Goal: Task Accomplishment & Management: Manage account settings

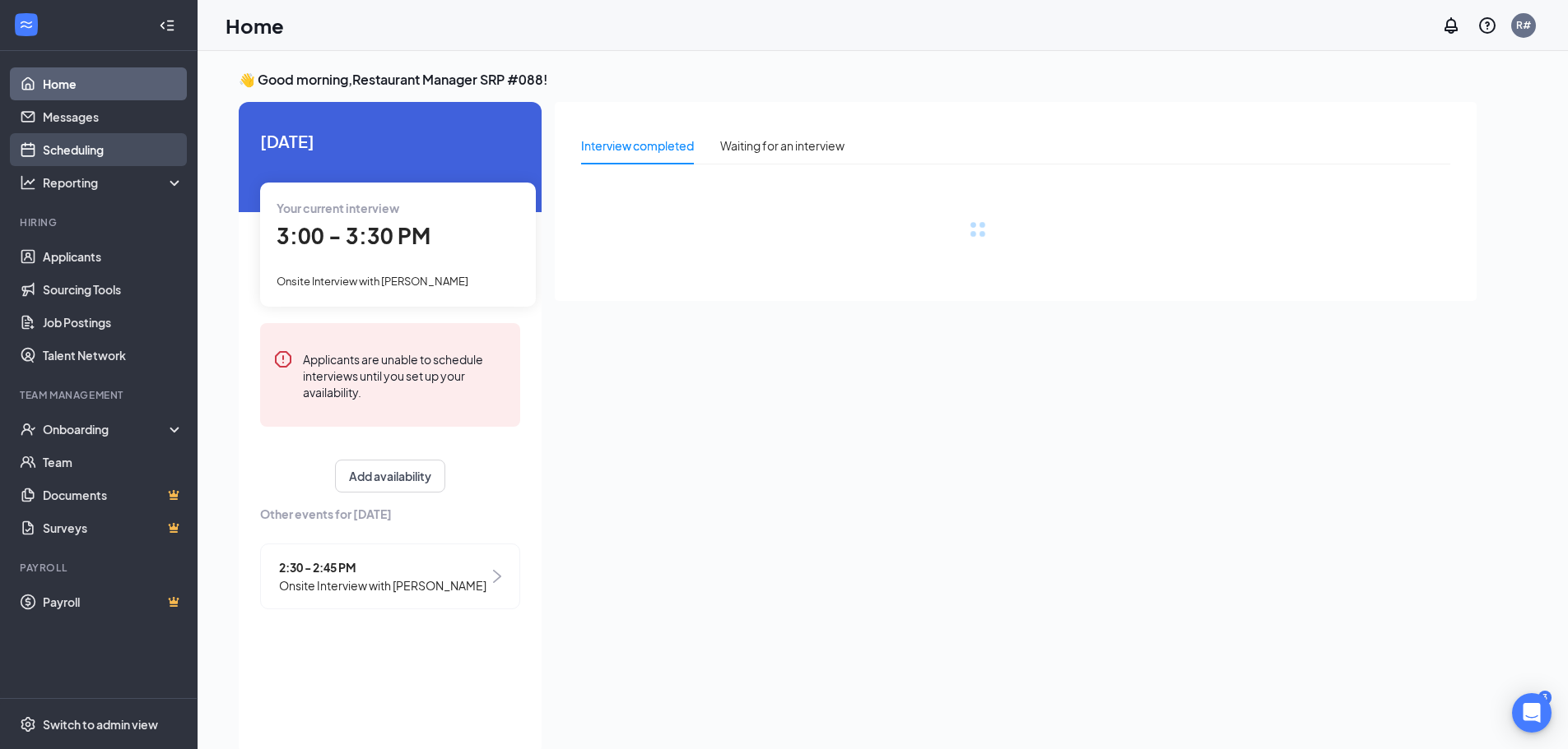
click at [55, 146] on link "Scheduling" at bounding box center [113, 150] width 141 height 33
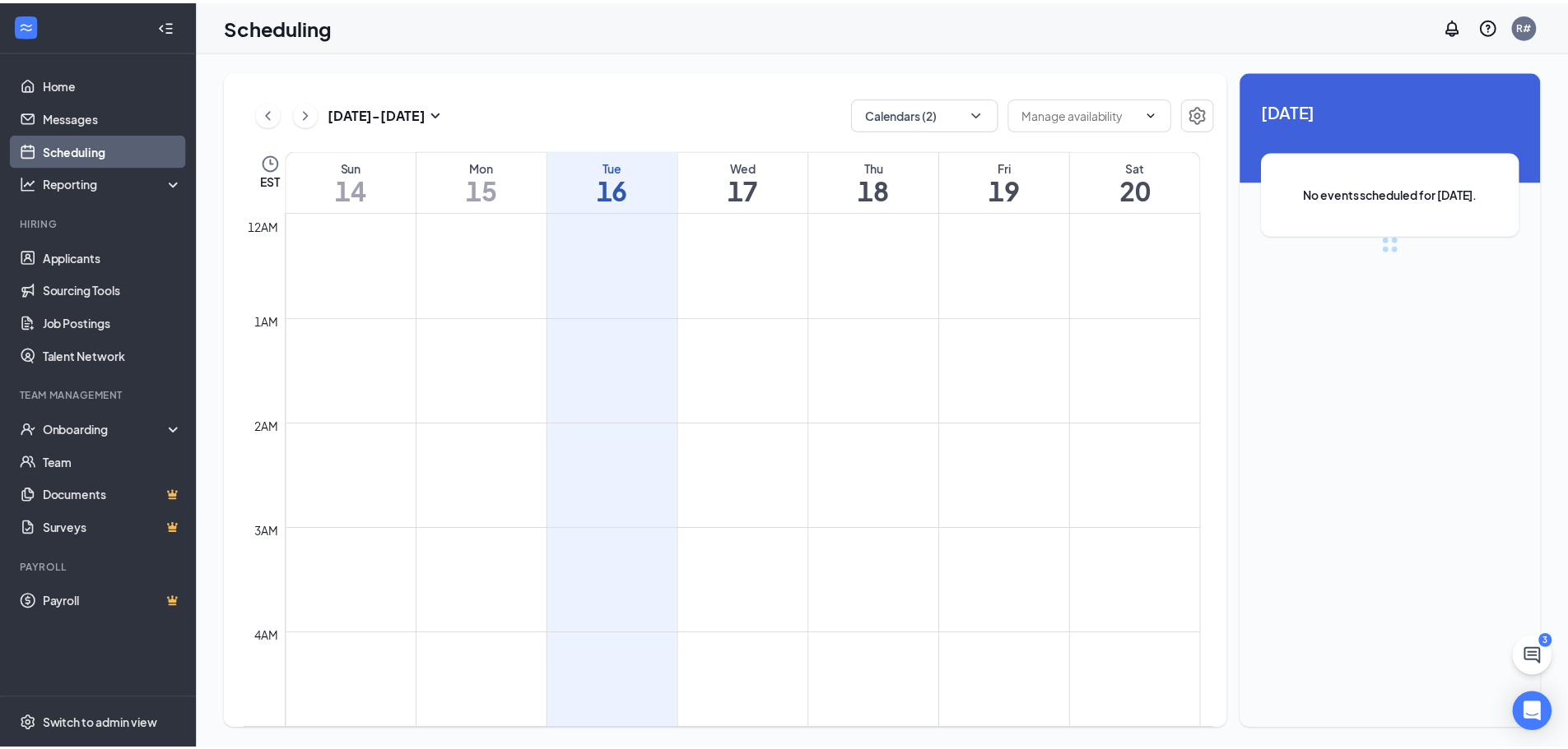
scroll to position [809, 0]
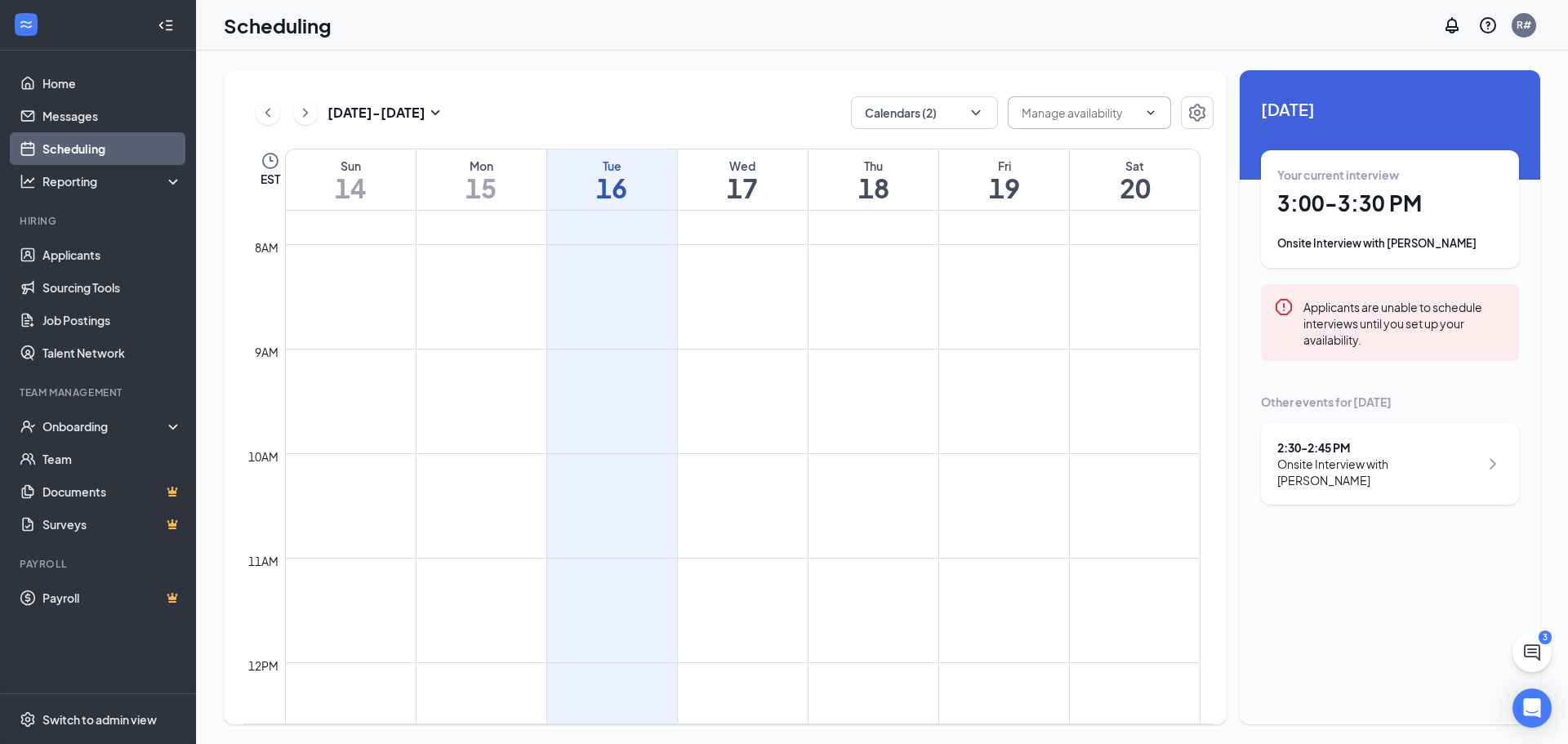
click at [1148, 107] on icon "ChevronDown" at bounding box center [1151, 113] width 13 height 13
click at [1081, 117] on input "text" at bounding box center [1079, 112] width 116 height 18
click at [735, 182] on h1 "17" at bounding box center [743, 188] width 130 height 28
click at [978, 111] on icon "ChevronDown" at bounding box center [975, 112] width 16 height 16
click at [1213, 29] on div "Scheduling R#" at bounding box center [881, 25] width 1372 height 51
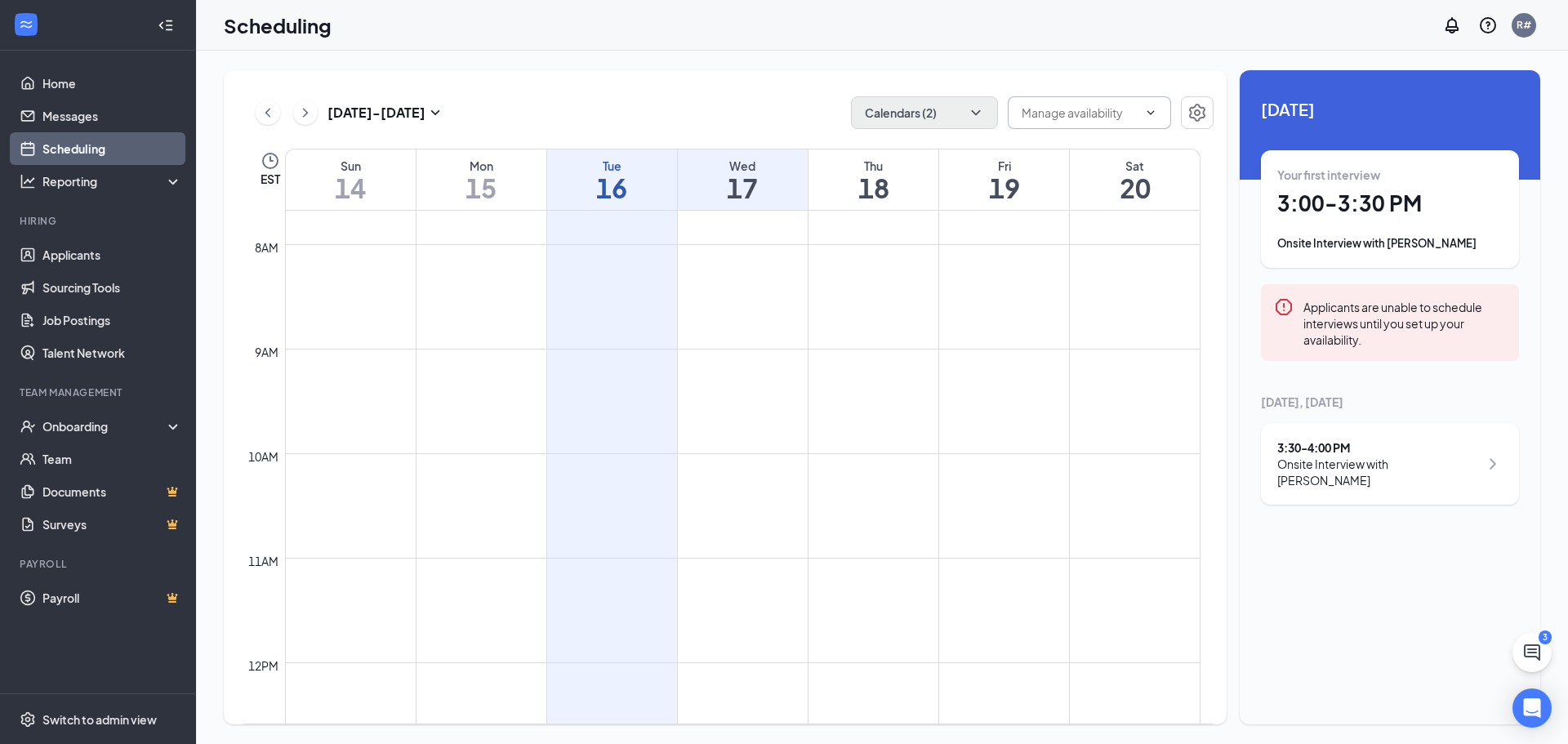
click at [1152, 109] on icon "ChevronDown" at bounding box center [1151, 113] width 13 height 13
click at [1198, 103] on icon "Settings" at bounding box center [1197, 112] width 20 height 20
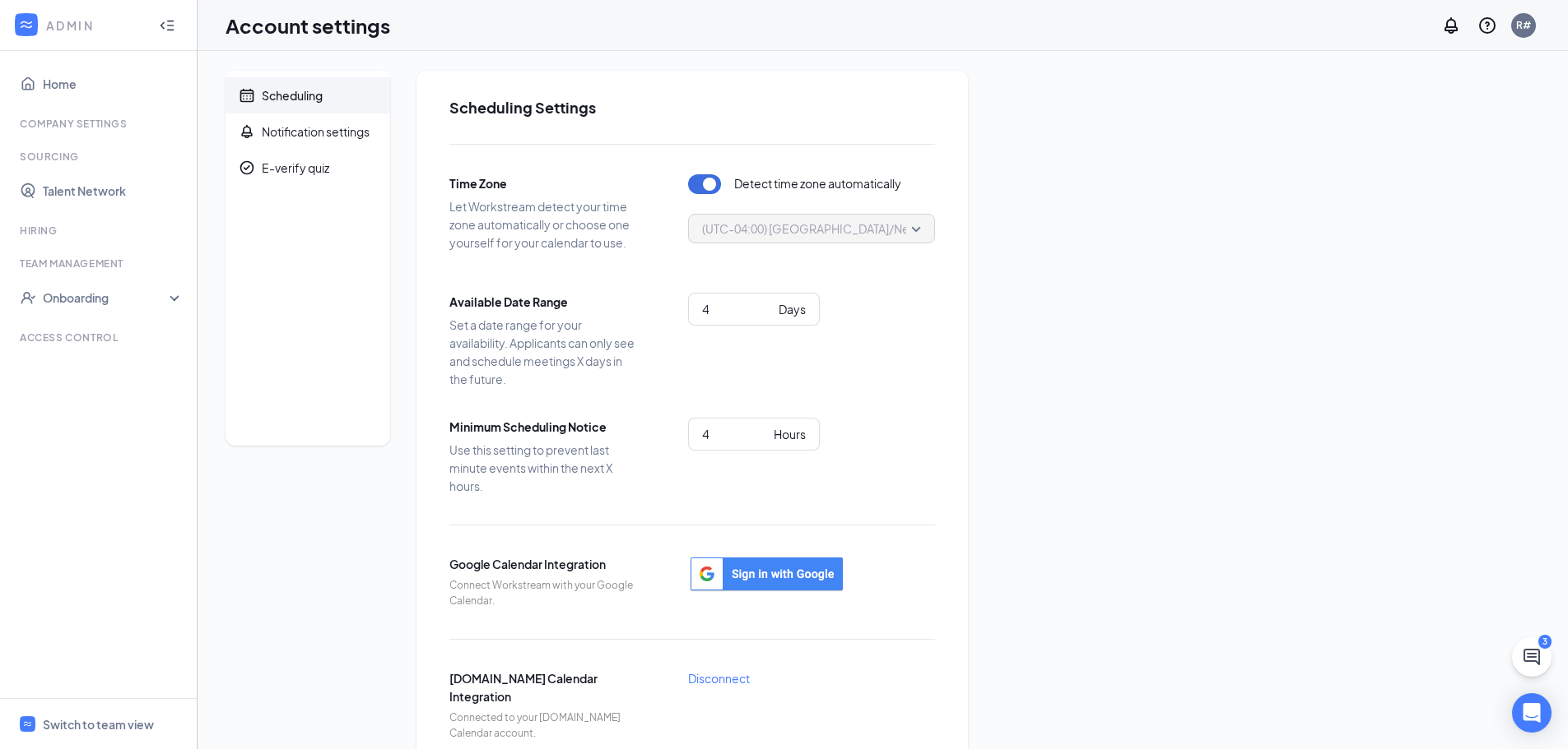
click at [300, 94] on div "Scheduling" at bounding box center [292, 95] width 61 height 16
click at [241, 90] on icon "Calendar" at bounding box center [246, 95] width 16 height 16
click at [263, 99] on div "Scheduling" at bounding box center [292, 95] width 61 height 16
click at [776, 304] on span "Days" at bounding box center [790, 309] width 30 height 18
click at [57, 80] on link "Home" at bounding box center [113, 83] width 141 height 33
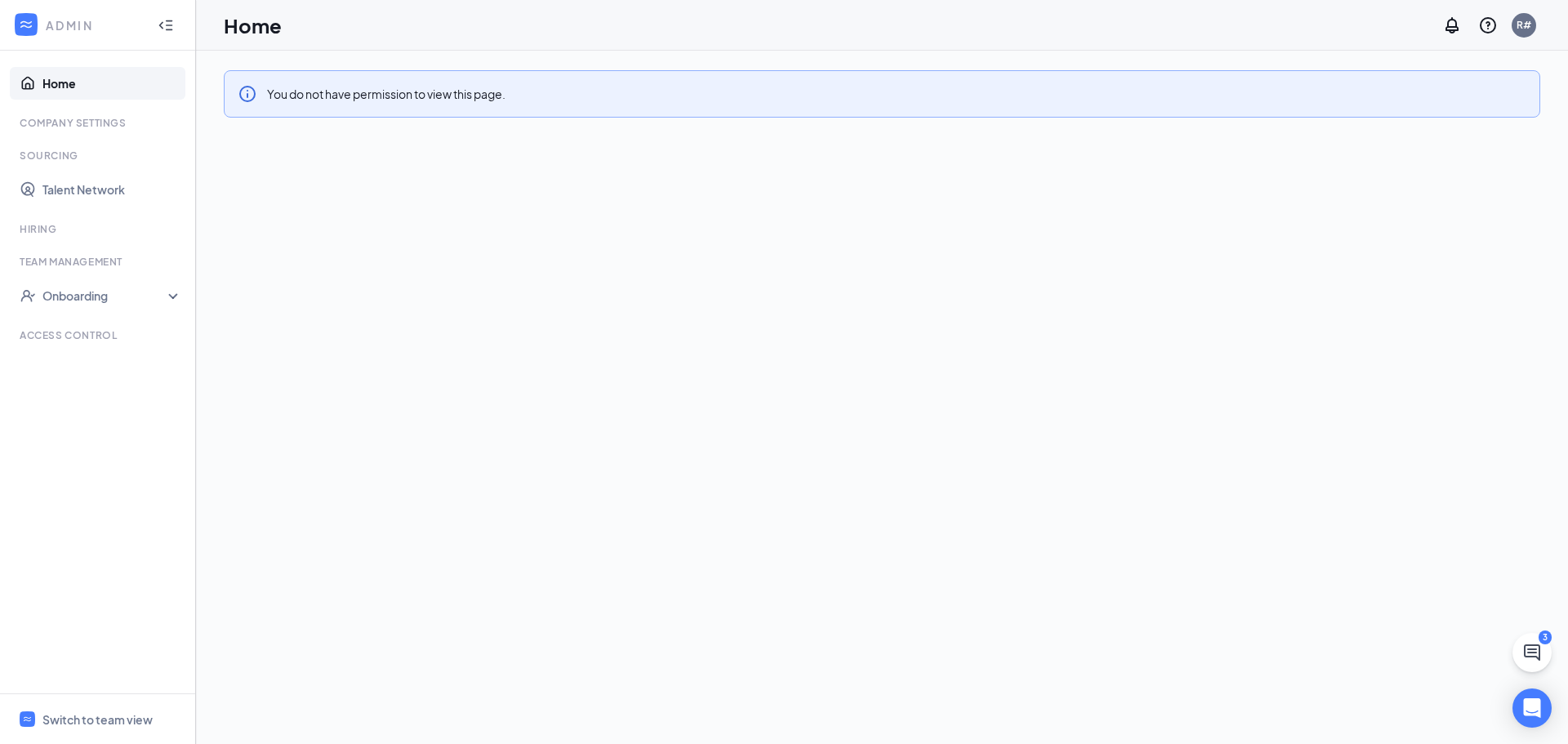
click at [87, 260] on div "Team Management" at bounding box center [99, 261] width 159 height 14
click at [165, 22] on icon "Collapse" at bounding box center [165, 24] width 16 height 16
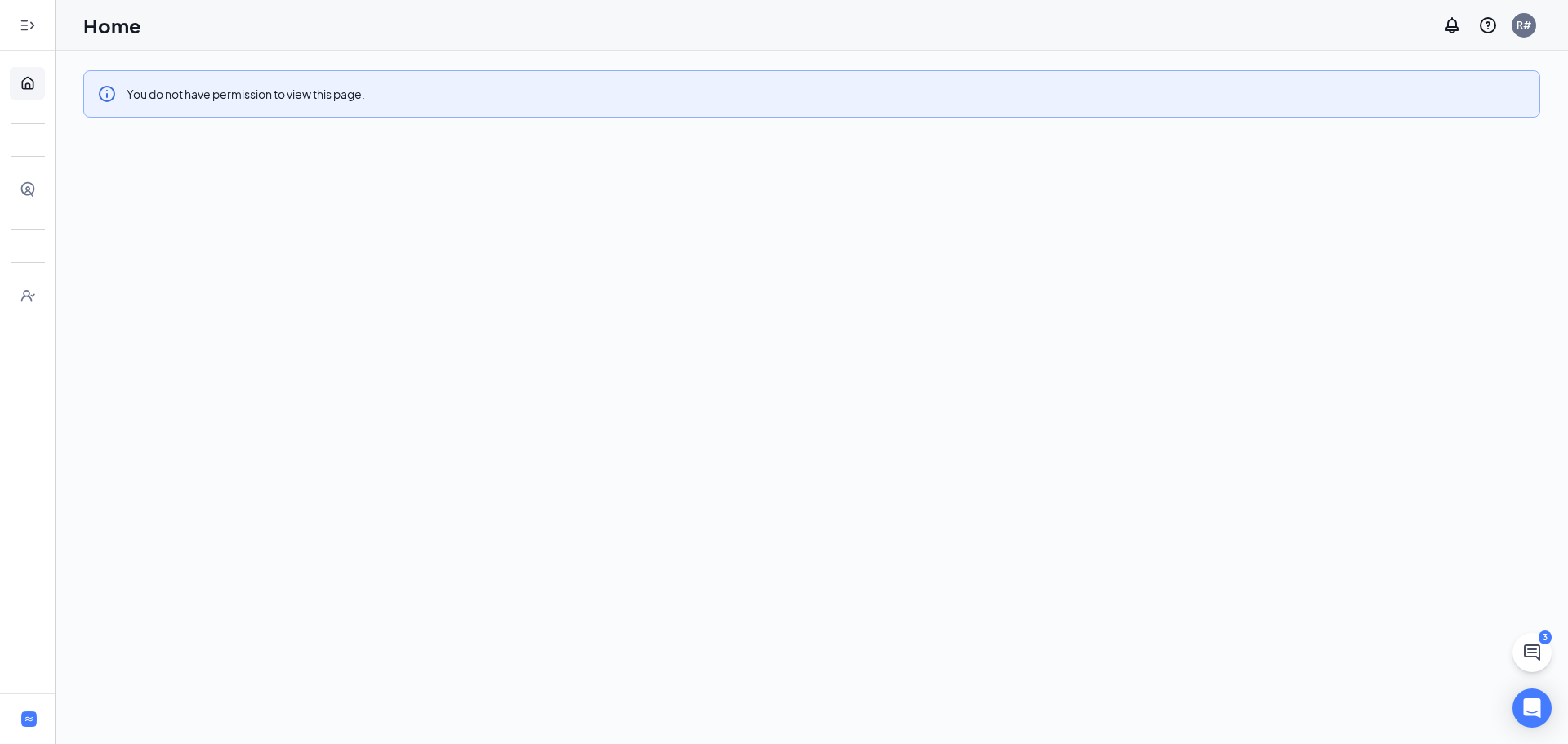
click at [24, 21] on icon "Expand" at bounding box center [24, 24] width 7 height 10
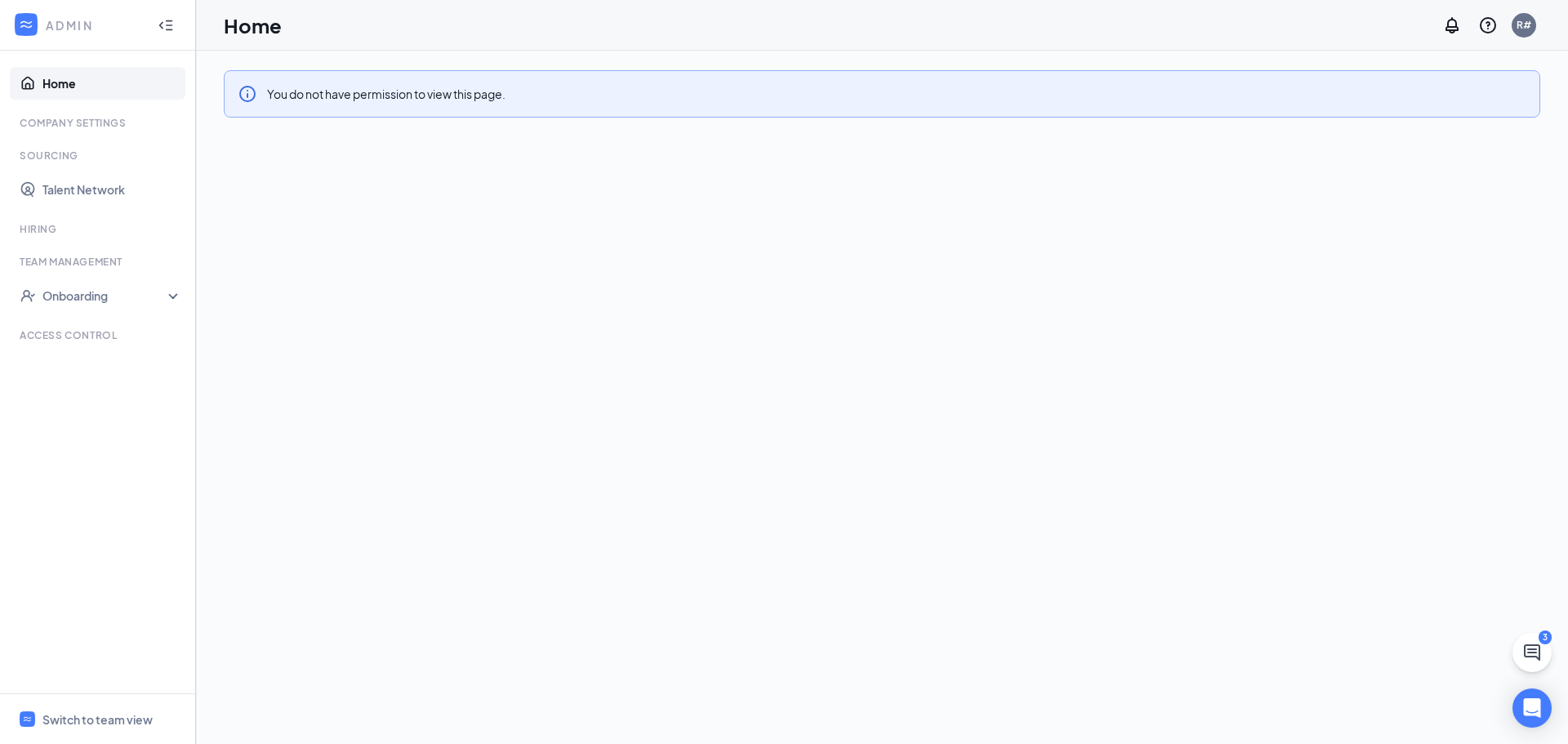
click at [42, 81] on link "Home" at bounding box center [112, 83] width 140 height 33
click at [1452, 16] on icon "Notifications" at bounding box center [1451, 25] width 20 height 20
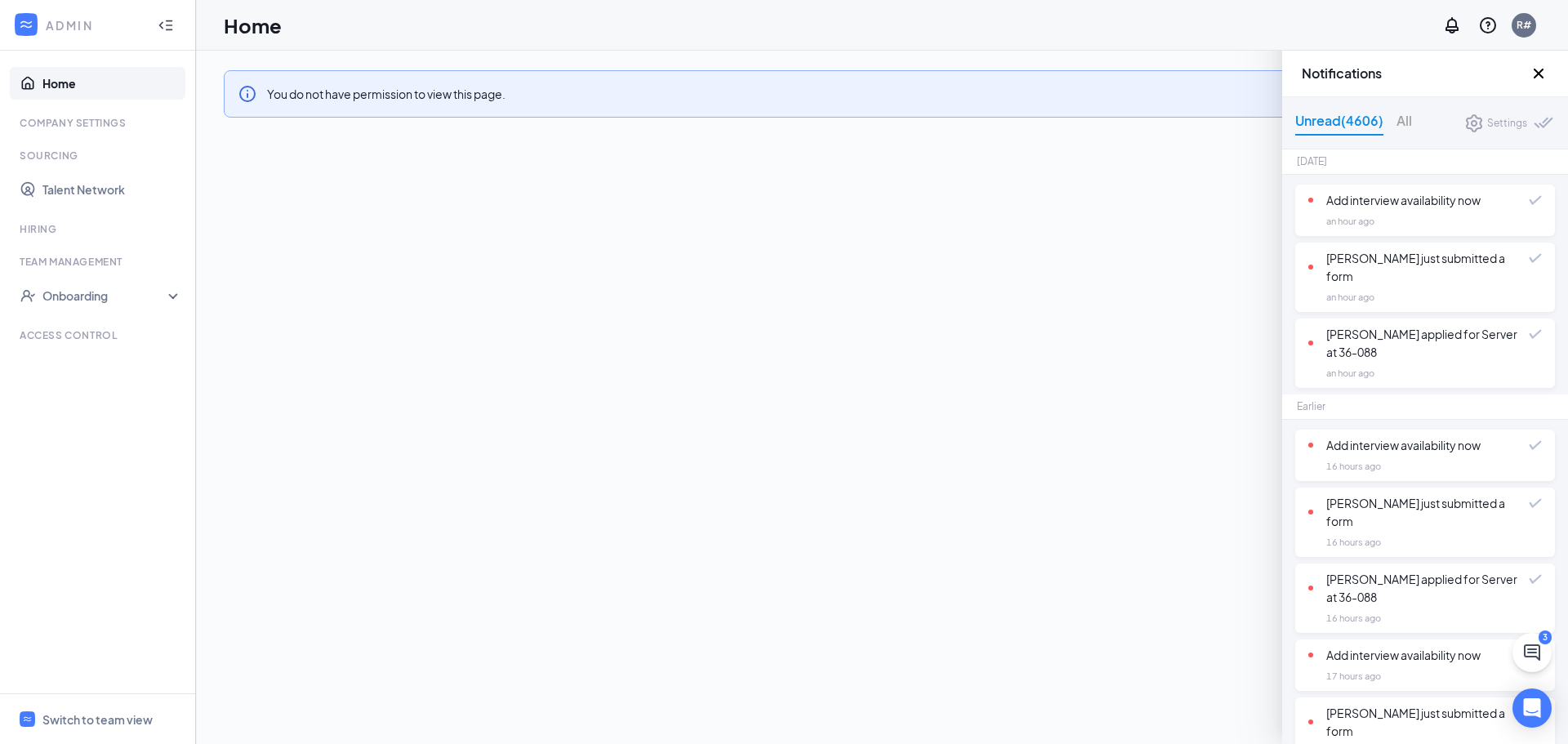
click at [1541, 71] on icon "Cross" at bounding box center [1538, 73] width 9 height 9
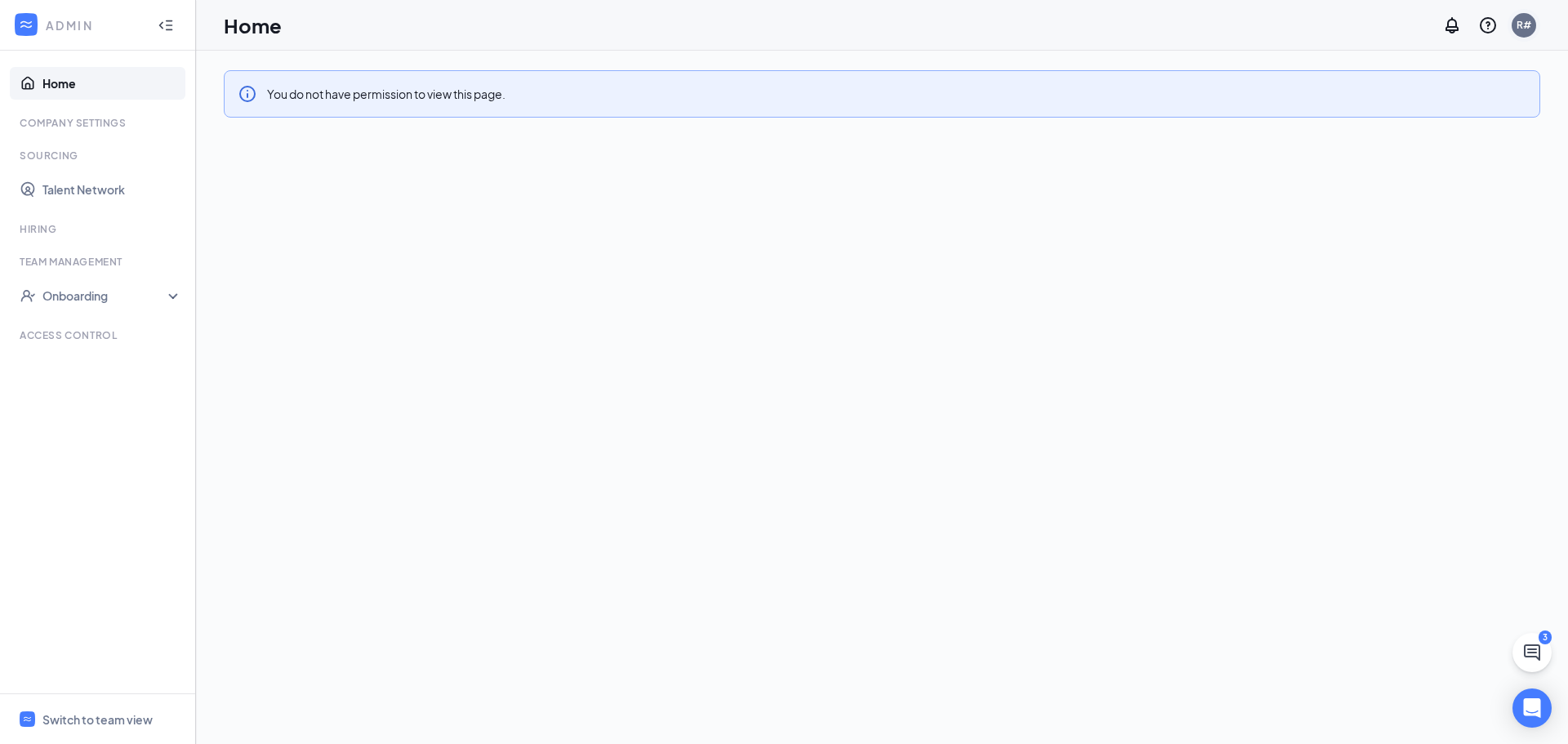
click at [1525, 23] on div "R#" at bounding box center [1524, 24] width 15 height 14
click at [1489, 21] on icon "QuestionInfo" at bounding box center [1487, 25] width 20 height 20
click at [74, 184] on link "Talent Network" at bounding box center [112, 189] width 140 height 33
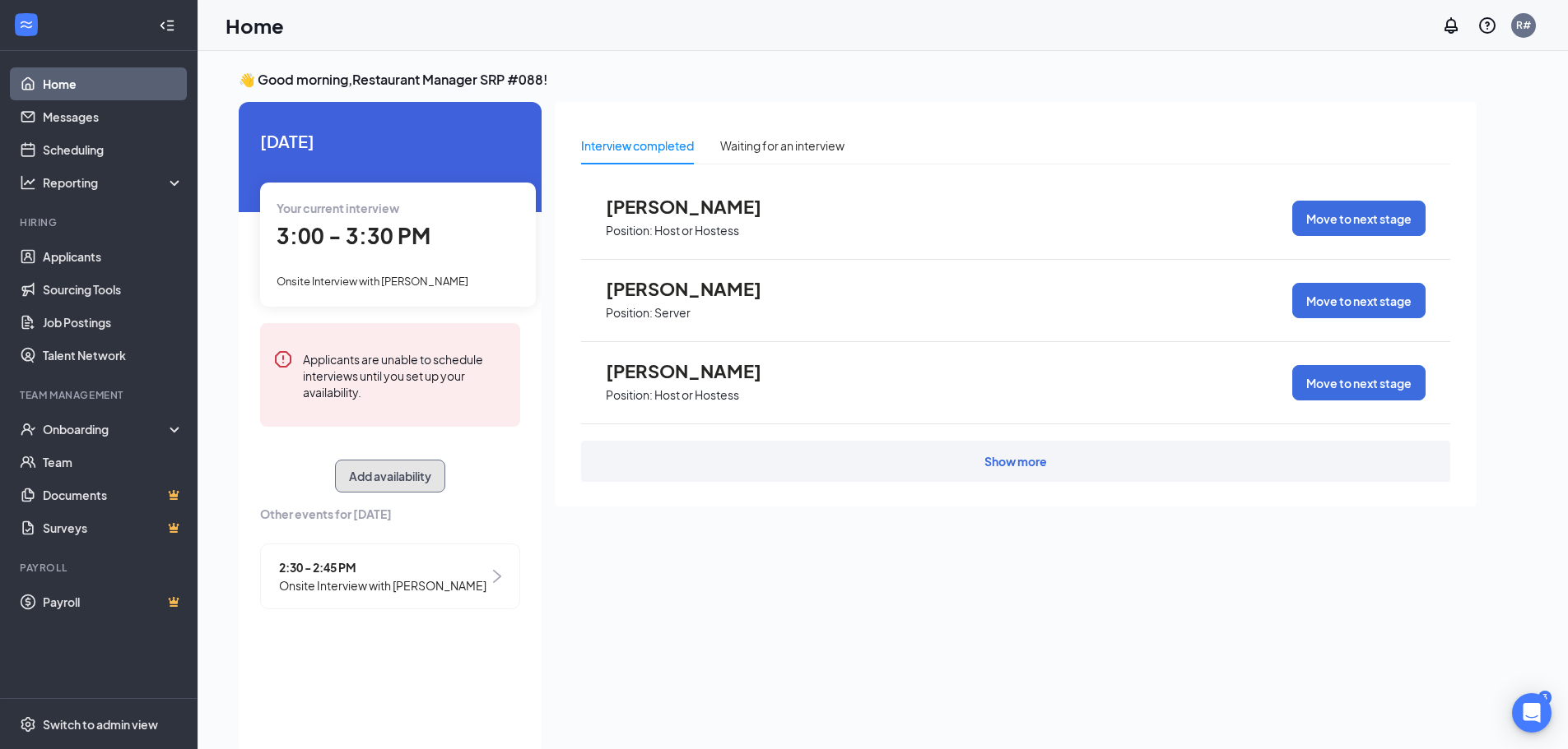
click at [387, 473] on button "Add availability" at bounding box center [390, 476] width 110 height 33
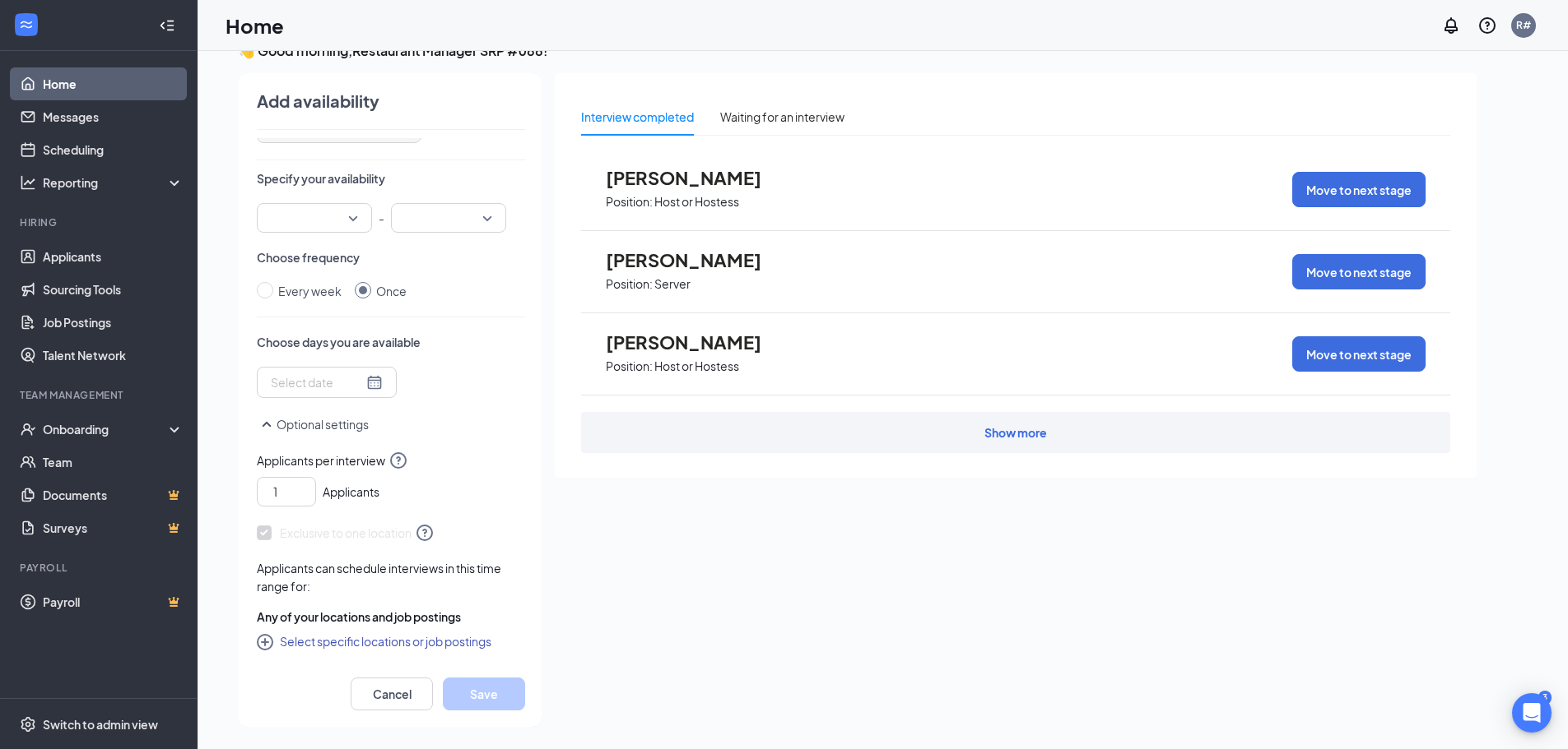
scroll to position [34, 0]
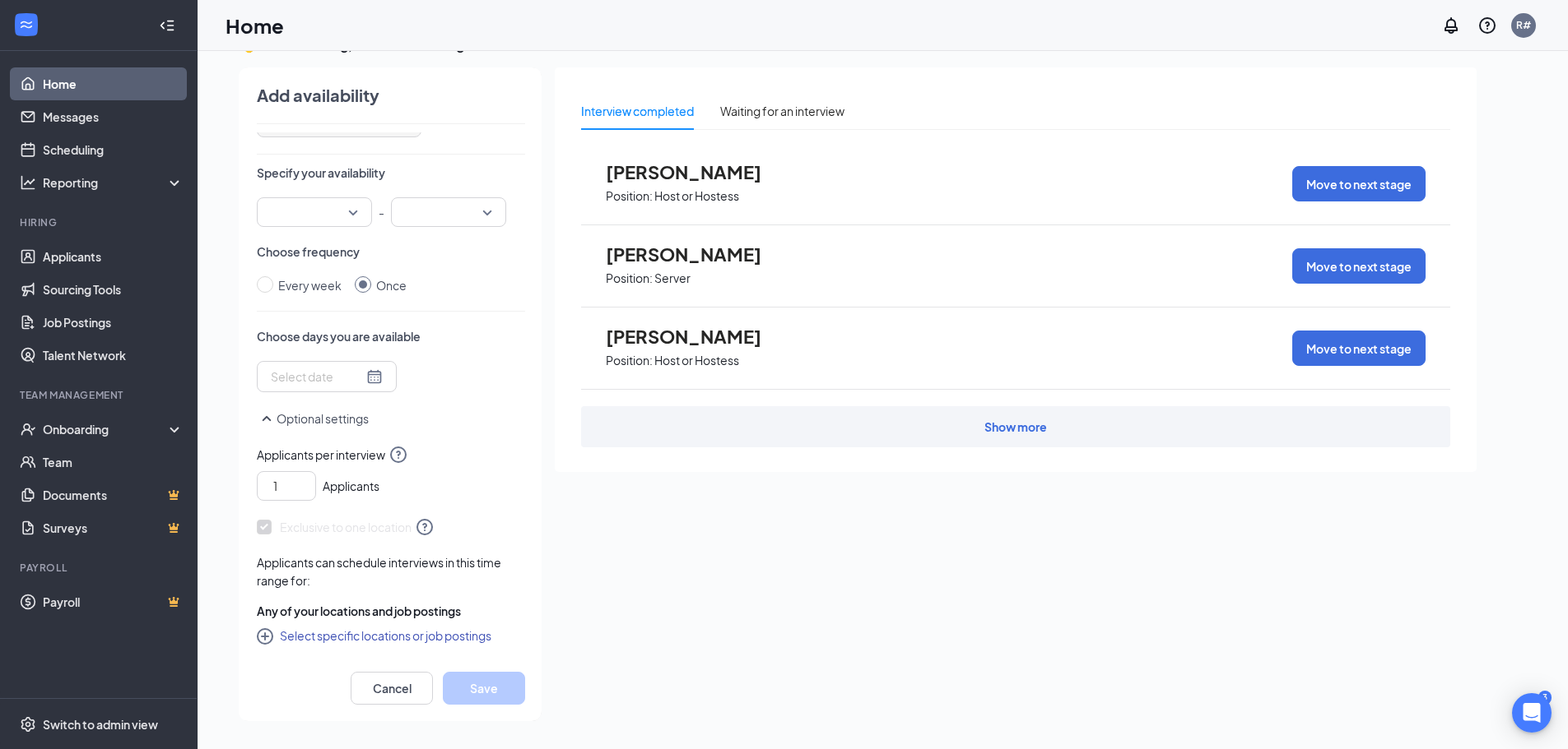
click at [360, 377] on div at bounding box center [327, 376] width 112 height 18
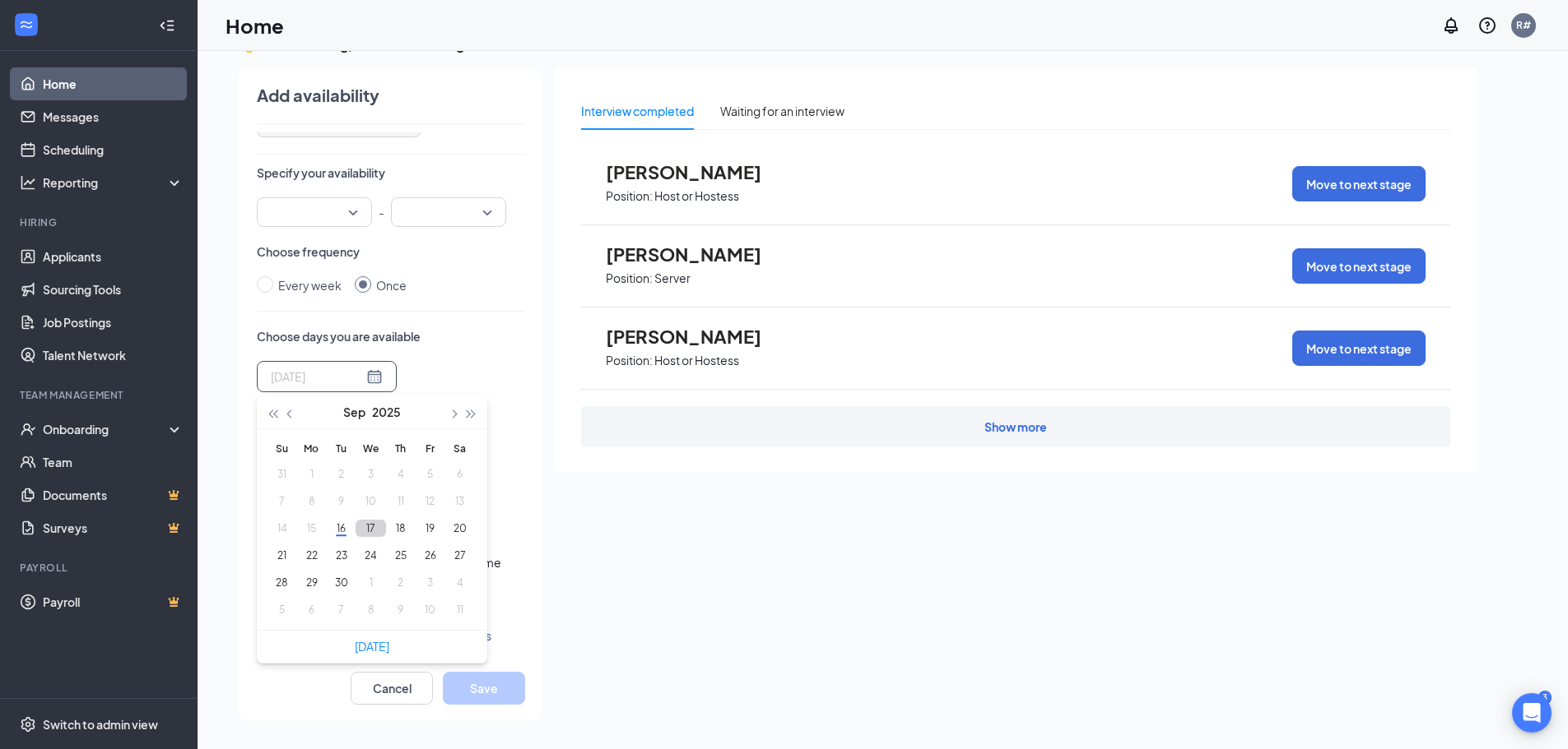
click at [371, 529] on button "17" at bounding box center [370, 528] width 30 height 17
click at [398, 527] on button "18" at bounding box center [401, 528] width 30 height 17
type input "2025-09-18"
click at [491, 686] on button "Save" at bounding box center [483, 688] width 82 height 33
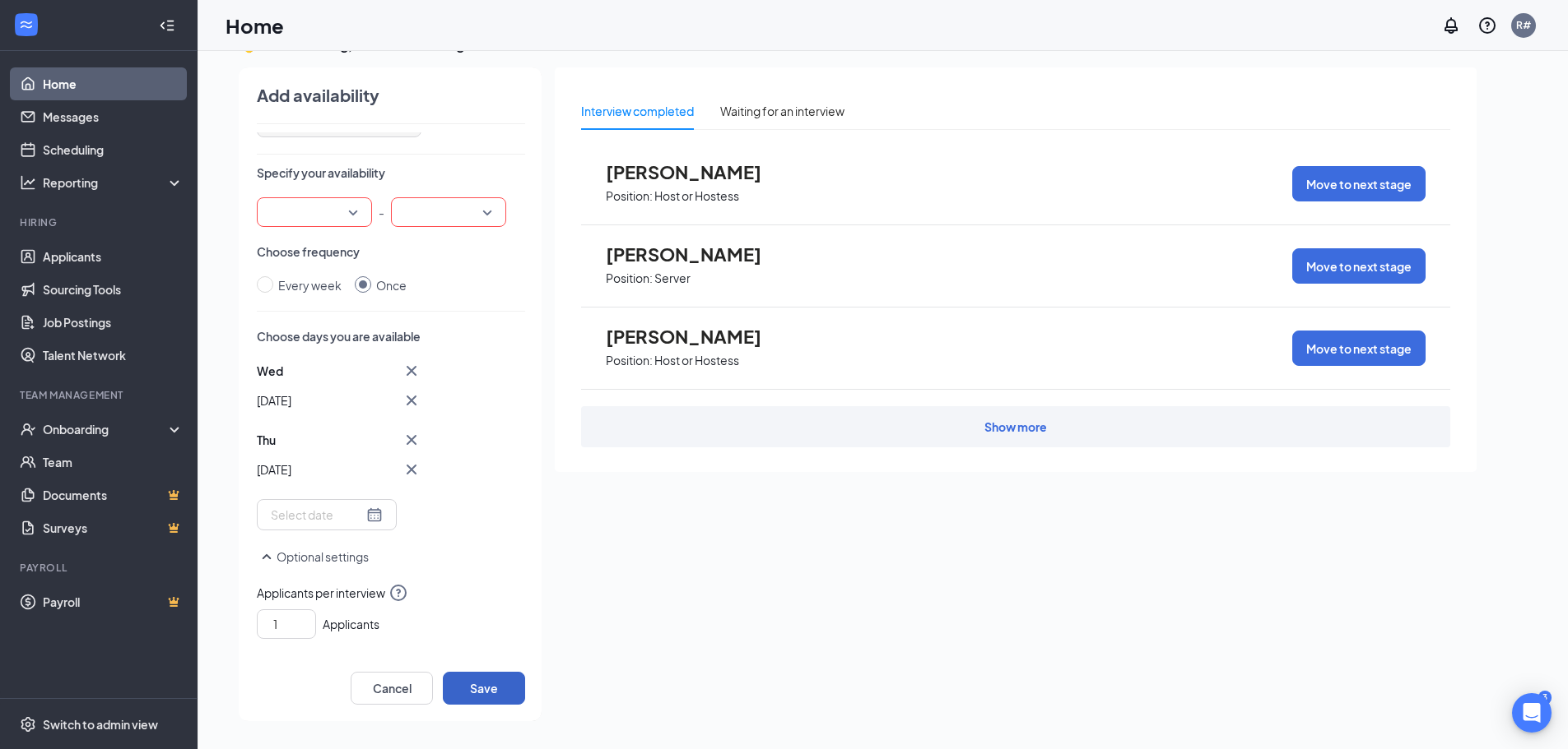
click at [351, 214] on div at bounding box center [315, 211] width 116 height 29
click at [296, 330] on span "01:15 PM" at bounding box center [294, 331] width 48 height 18
click at [493, 209] on div at bounding box center [449, 211] width 116 height 29
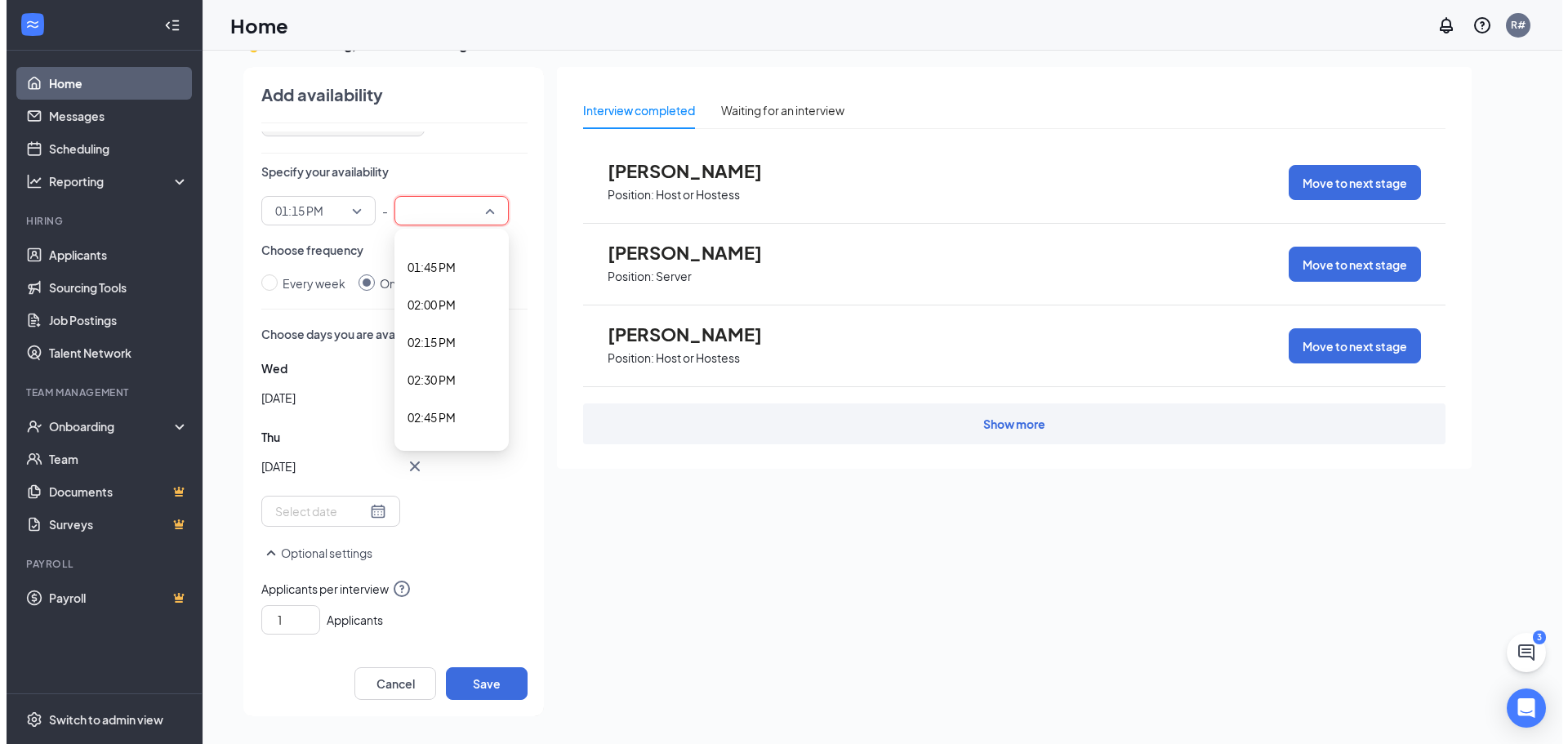
scroll to position [2069, 0]
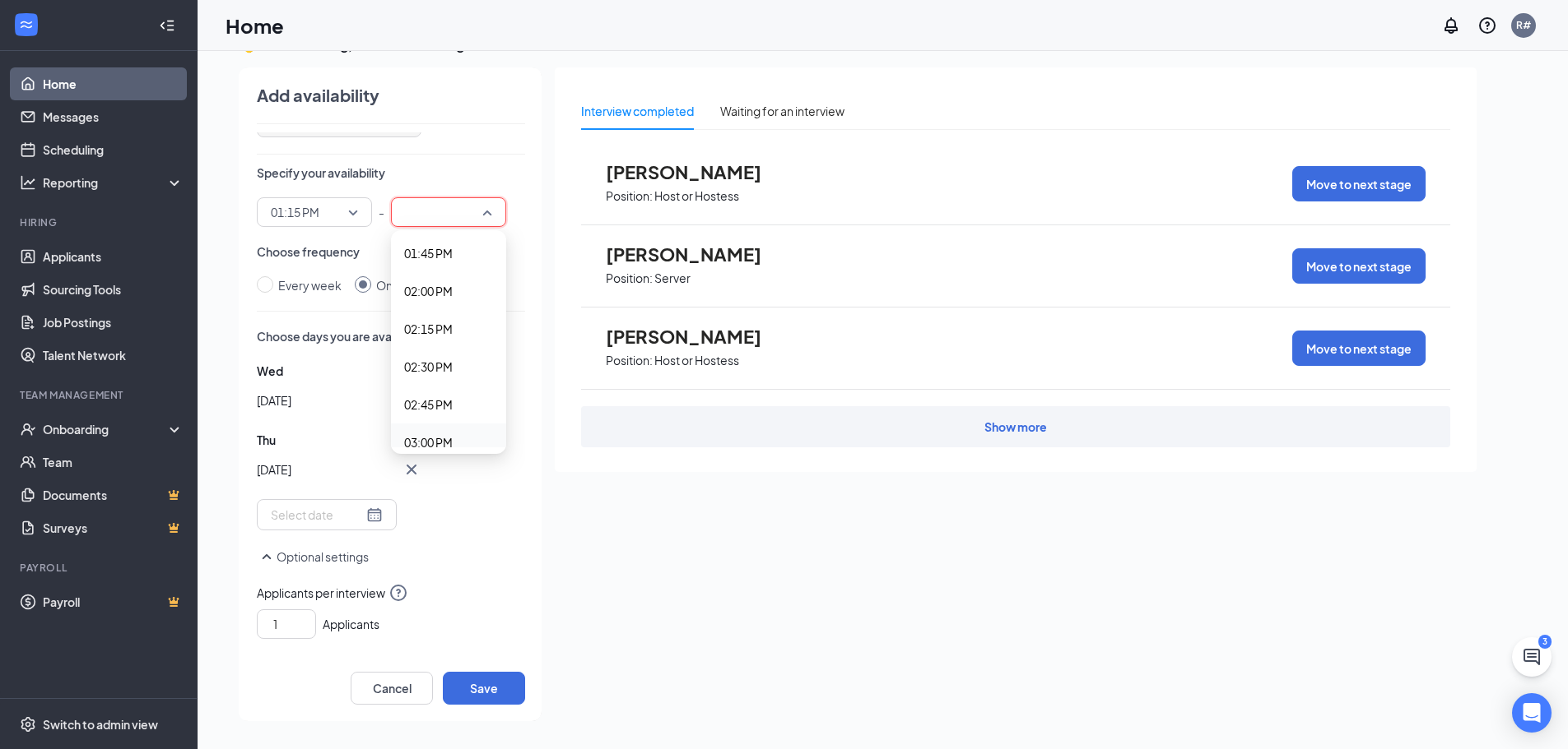
click at [426, 442] on span "03:00 PM" at bounding box center [428, 442] width 48 height 18
click at [483, 686] on button "Save" at bounding box center [483, 688] width 82 height 33
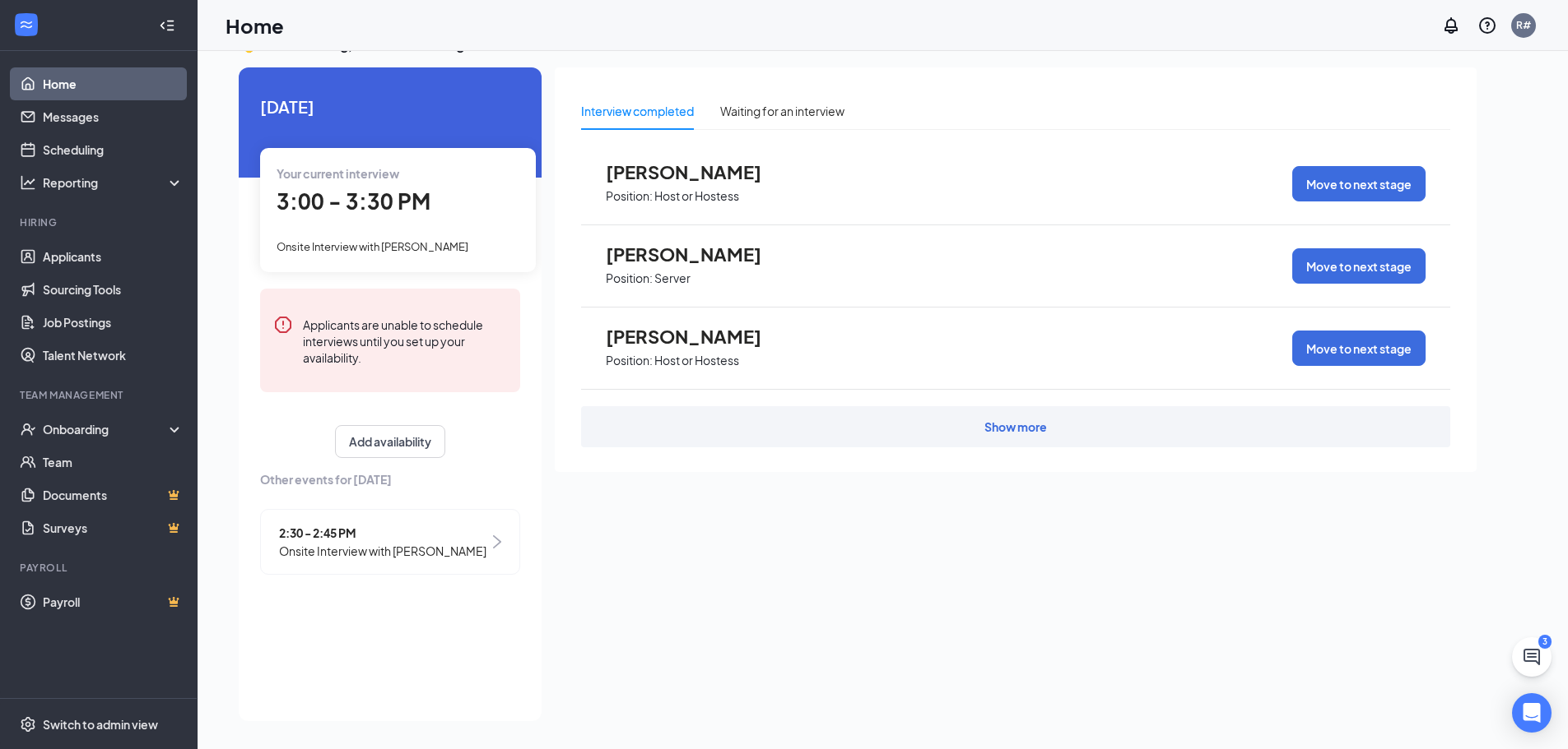
click at [680, 174] on span "LAWREN FERRO" at bounding box center [695, 171] width 181 height 22
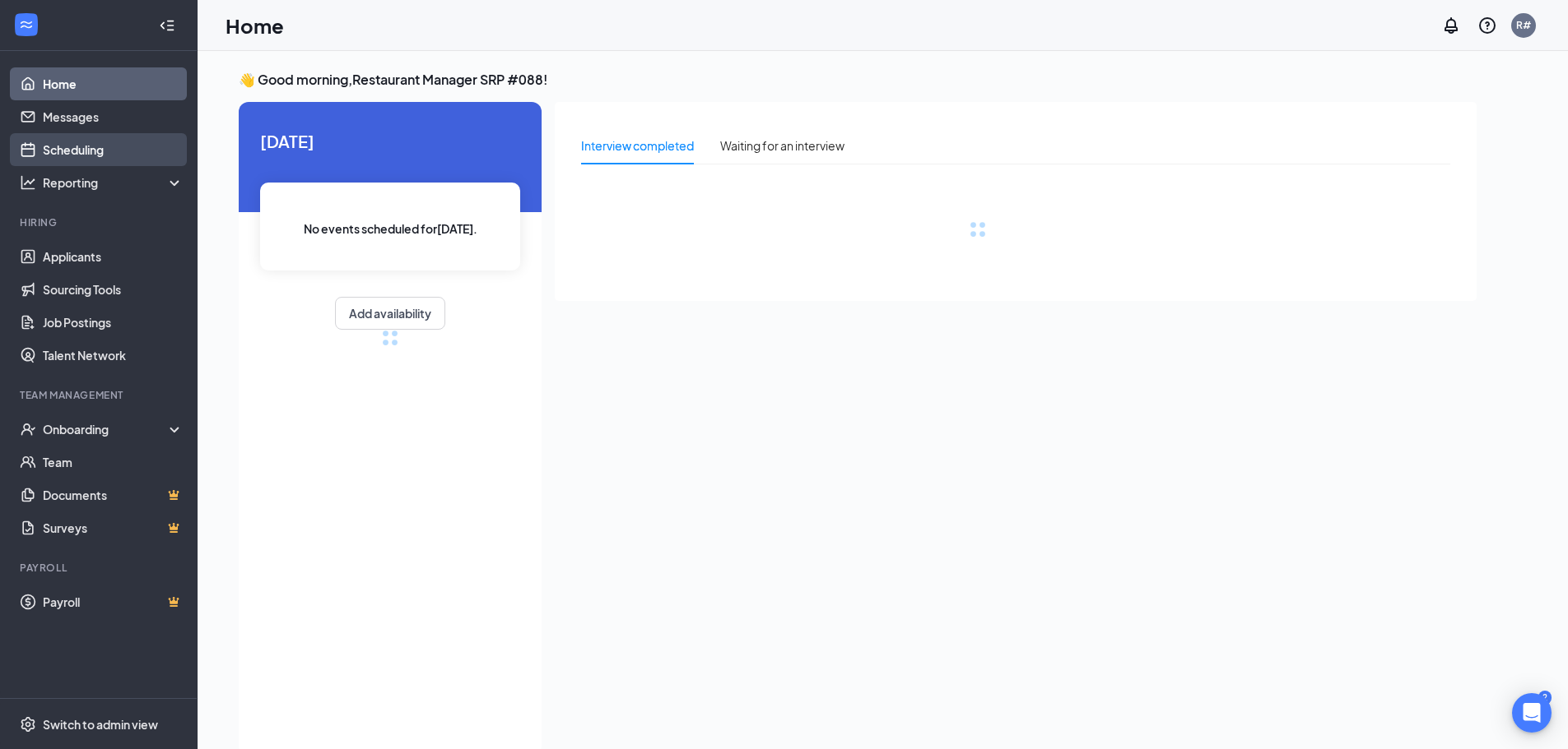
click at [87, 145] on link "Scheduling" at bounding box center [113, 150] width 141 height 33
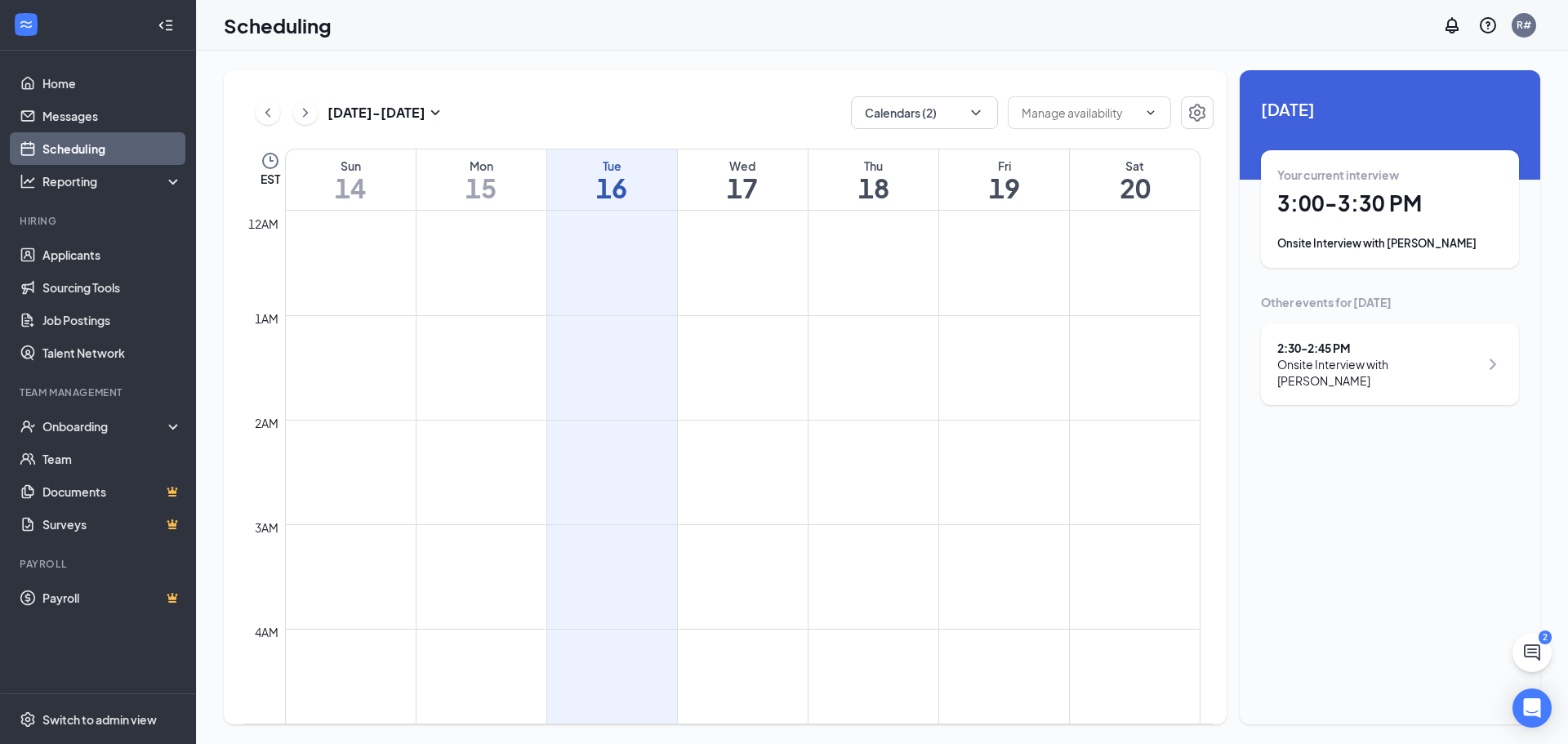
scroll to position [803, 0]
click at [102, 140] on link "Scheduling" at bounding box center [112, 149] width 140 height 33
click at [726, 172] on div "Wed" at bounding box center [743, 166] width 130 height 16
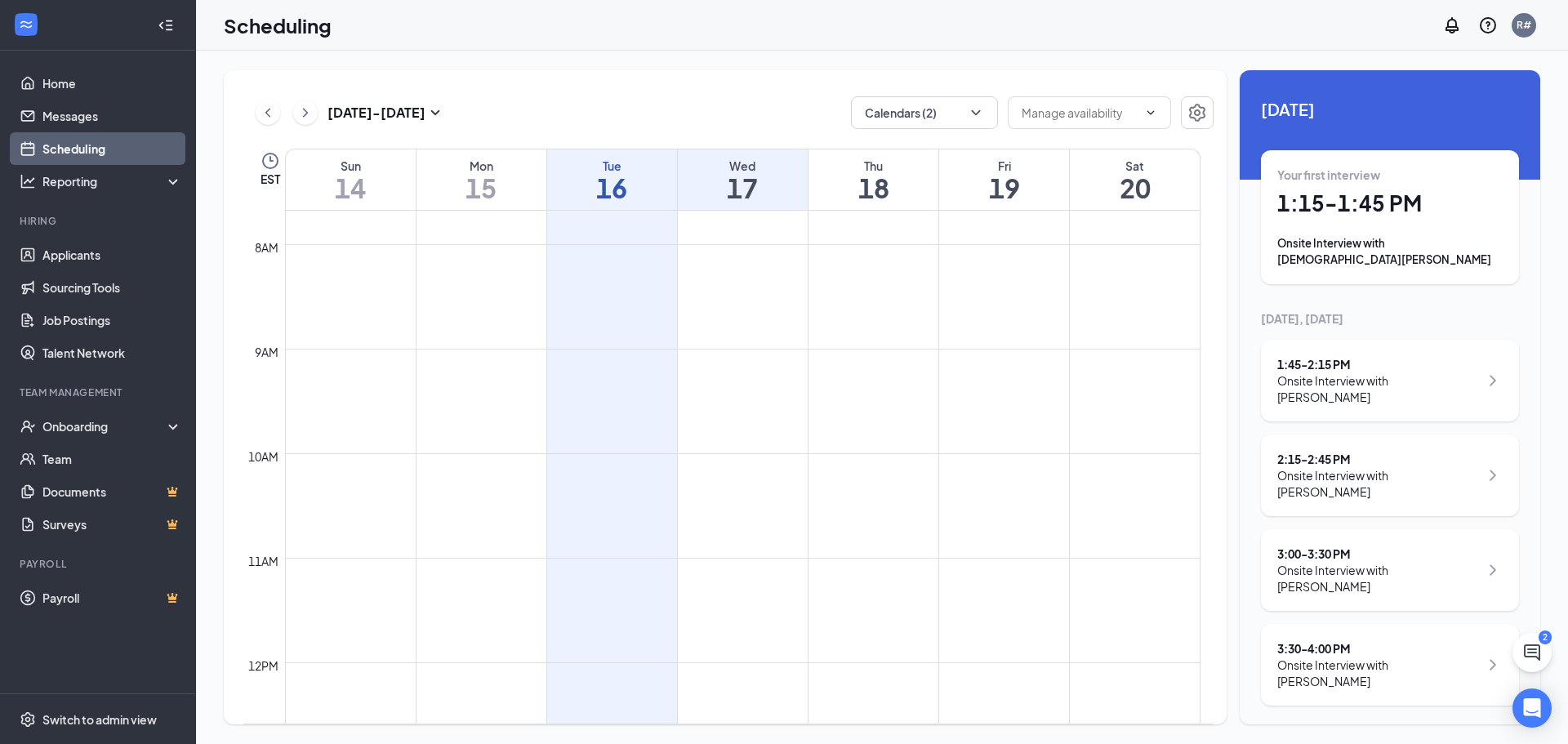
click at [850, 191] on h1 "18" at bounding box center [873, 188] width 130 height 28
